Goal: Task Accomplishment & Management: Manage account settings

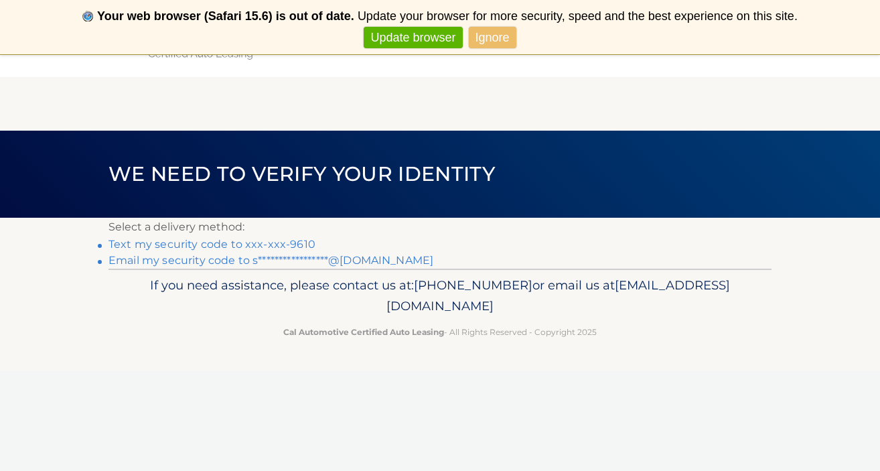
click at [295, 245] on link "Text my security code to xxx-xxx-9610" at bounding box center [212, 244] width 207 height 13
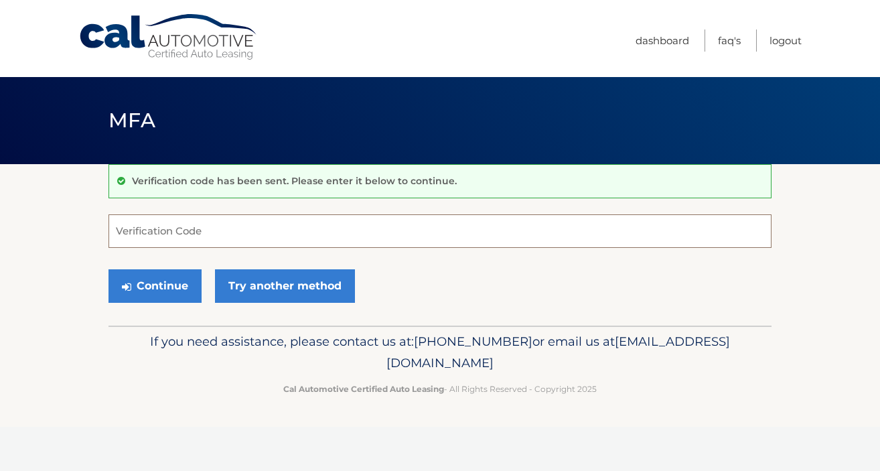
click at [285, 222] on input "Verification Code" at bounding box center [440, 231] width 663 height 34
type input "794821"
click at [186, 286] on button "Continue" at bounding box center [155, 286] width 93 height 34
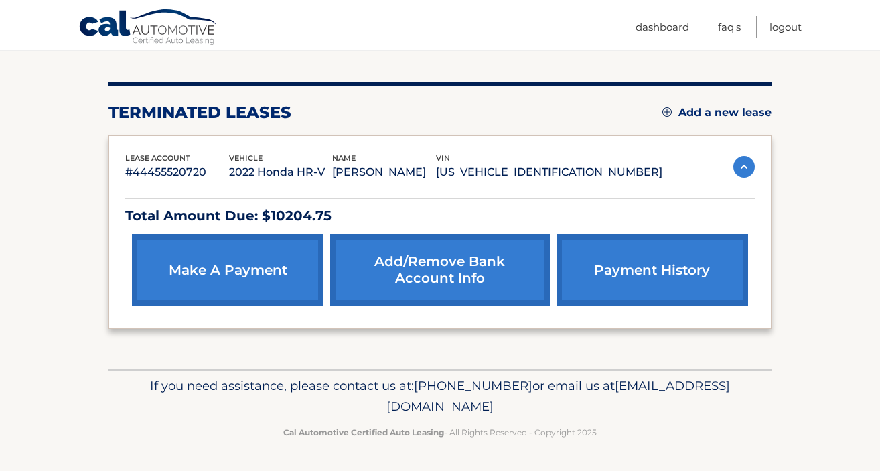
scroll to position [159, 0]
click at [743, 156] on img at bounding box center [744, 166] width 21 height 21
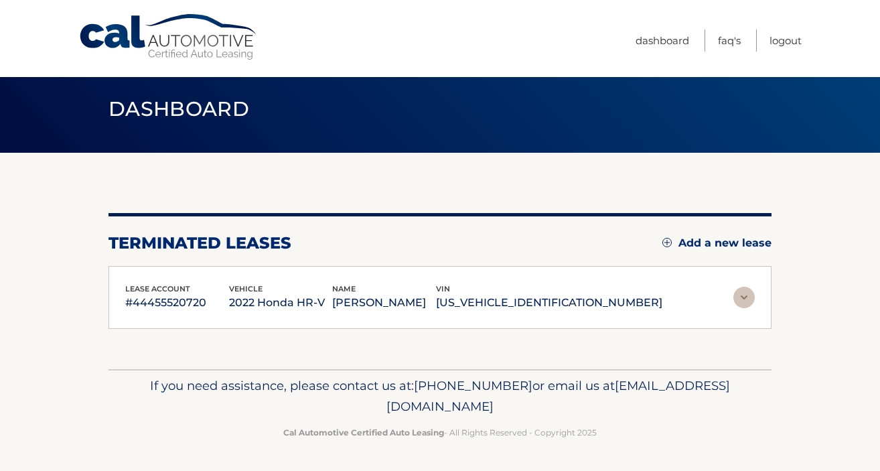
scroll to position [28, 0]
click at [747, 293] on img at bounding box center [744, 297] width 21 height 21
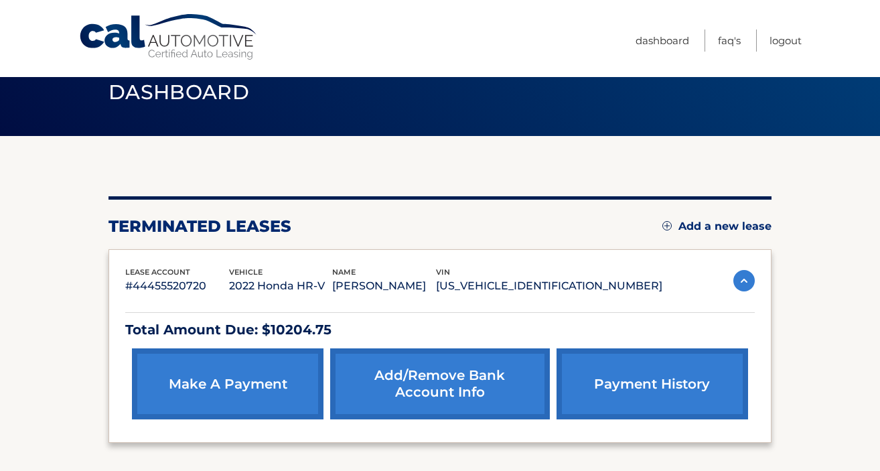
click at [672, 391] on link "payment history" at bounding box center [653, 383] width 192 height 71
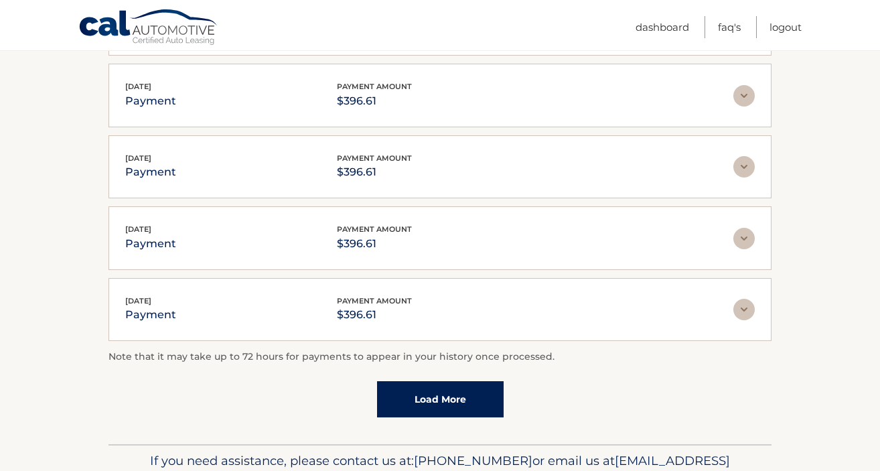
scroll to position [105, 0]
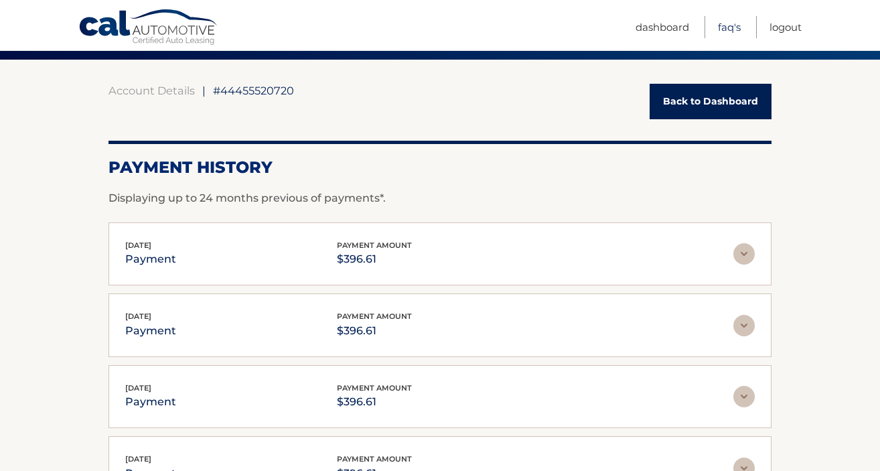
click at [739, 36] on link "FAQ's" at bounding box center [729, 27] width 23 height 22
